Goal: Information Seeking & Learning: Learn about a topic

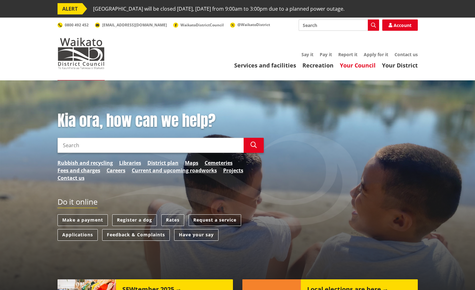
click at [361, 63] on link "Your Council" at bounding box center [358, 66] width 36 height 8
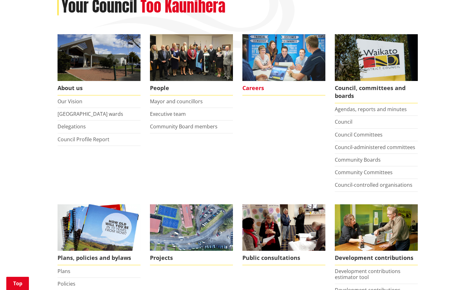
scroll to position [110, 0]
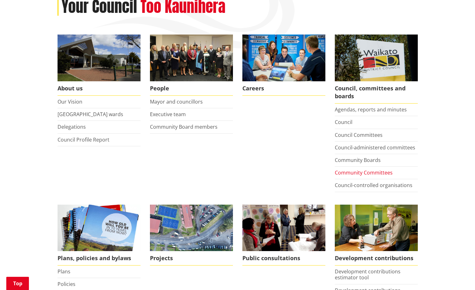
click at [350, 172] on link "Community Committees" at bounding box center [364, 172] width 58 height 7
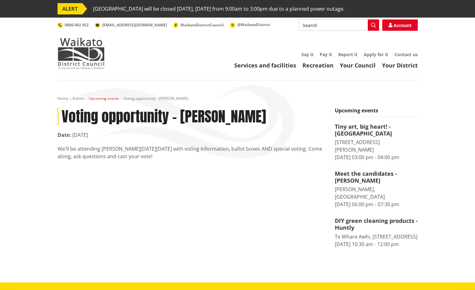
click at [113, 98] on link "Upcoming events" at bounding box center [104, 98] width 30 height 5
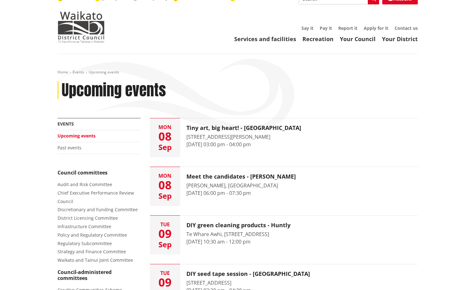
scroll to position [26, 0]
click at [364, 40] on link "Your Council" at bounding box center [358, 40] width 36 height 8
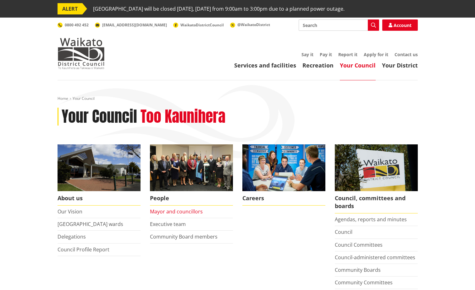
click at [183, 210] on link "Mayor and councillors" at bounding box center [176, 211] width 53 height 7
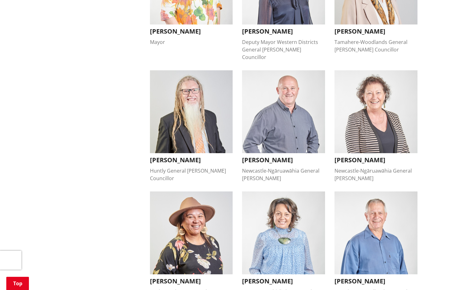
scroll to position [228, 0]
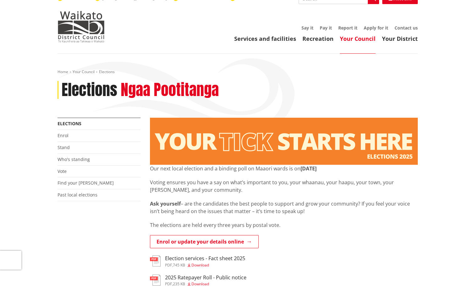
scroll to position [27, 0]
click at [395, 215] on p "Ask yourself – are the candidates the best people to support and grow your comm…" at bounding box center [284, 207] width 268 height 15
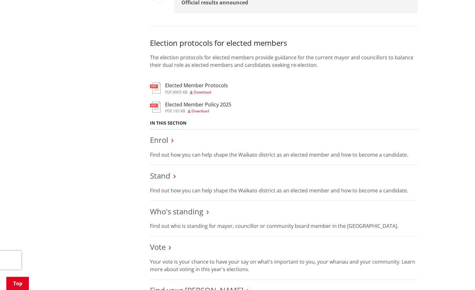
scroll to position [501, 0]
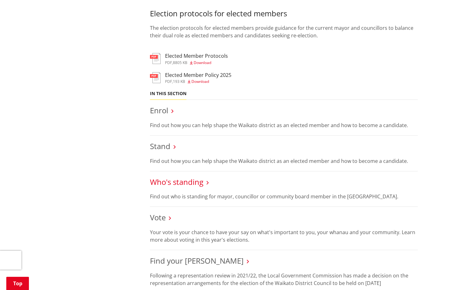
click at [158, 183] on link "Who's standing" at bounding box center [176, 182] width 53 height 10
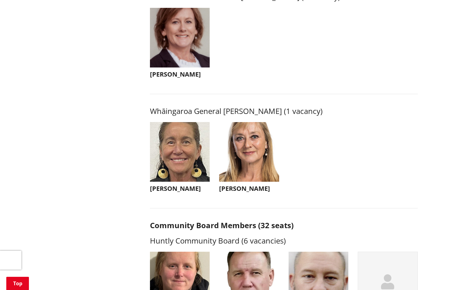
scroll to position [1464, 0]
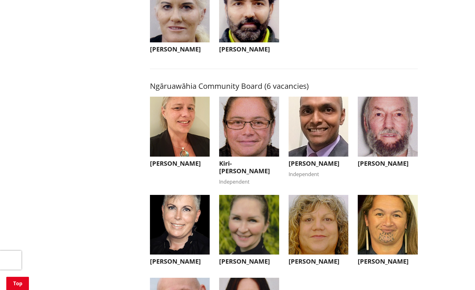
scroll to position [1887, 0]
